Goal: Find specific page/section: Find specific page/section

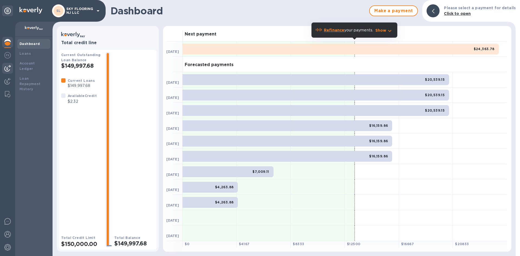
click at [8, 67] on img at bounding box center [7, 68] width 6 height 6
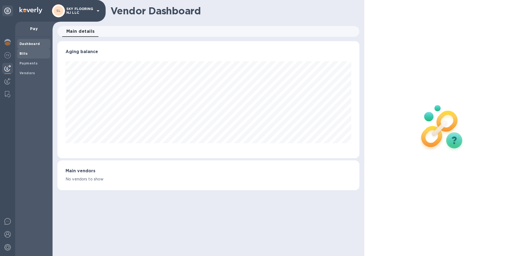
scroll to position [117, 302]
click at [20, 56] on span "Bills" at bounding box center [23, 53] width 8 height 5
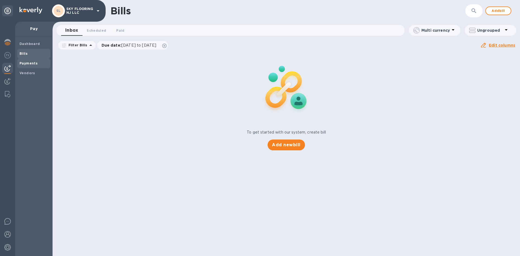
click at [25, 65] on span "Payments" at bounding box center [28, 63] width 18 height 5
